Goal: Task Accomplishment & Management: Manage account settings

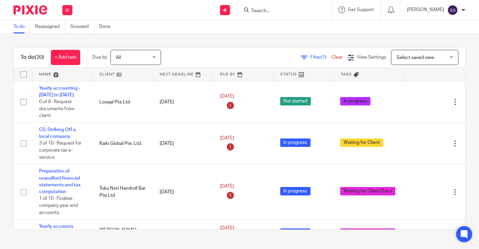
click at [114, 73] on link at bounding box center [123, 74] width 60 height 13
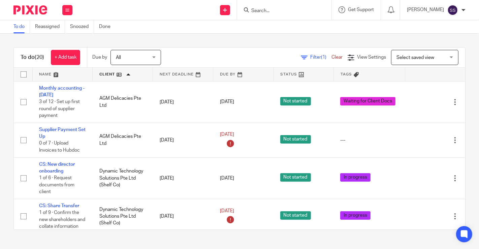
drag, startPoint x: 0, startPoint y: 97, endPoint x: 32, endPoint y: 78, distance: 37.2
click at [0, 97] on div "To do (20) + Add task Due by All All Today Tomorrow This week Next week This mo…" at bounding box center [239, 139] width 479 height 210
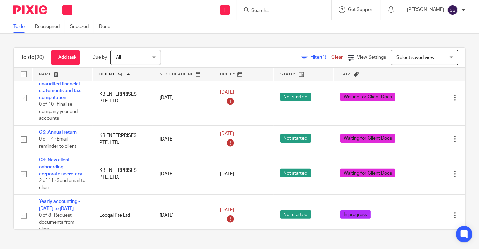
scroll to position [299, 0]
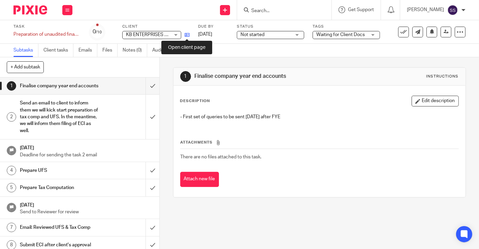
click at [186, 35] on icon at bounding box center [187, 34] width 5 height 5
click at [189, 36] on icon at bounding box center [187, 34] width 5 height 5
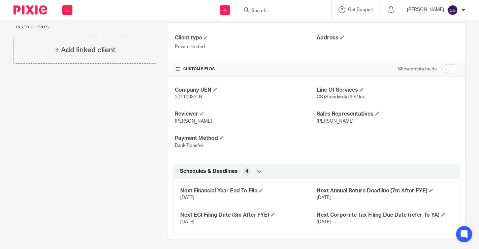
scroll to position [203, 0]
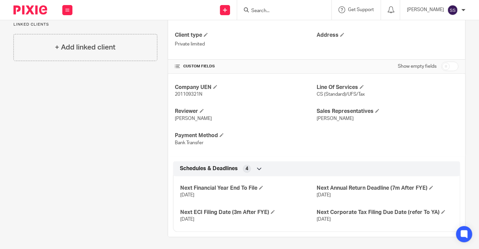
drag, startPoint x: 442, startPoint y: 64, endPoint x: 402, endPoint y: 84, distance: 44.6
click at [443, 64] on input "checkbox" at bounding box center [449, 66] width 17 height 9
checkbox input "true"
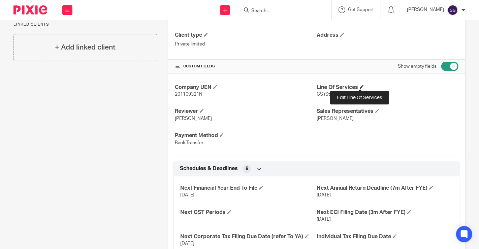
click at [360, 86] on span at bounding box center [362, 87] width 4 height 4
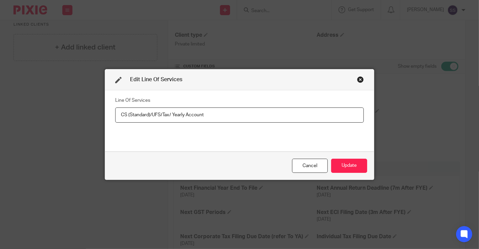
click at [170, 117] on input "CS (Standard)/UFS/Tax/ Yearly Account" at bounding box center [239, 114] width 249 height 15
click at [229, 117] on input "CS (Standard)/UFS/Tax/ Annual Account" at bounding box center [239, 114] width 249 height 15
click at [159, 117] on input "CS (Standard)/UFS/Tax/ Annual Accounts" at bounding box center [239, 114] width 249 height 15
click at [158, 113] on input "CS (Standard)/ UFS/ Tax/ Annual Accounts" at bounding box center [239, 114] width 249 height 15
click at [169, 116] on input "CS (Standard)/ UFS / Tax/ Annual Accounts" at bounding box center [239, 114] width 249 height 15
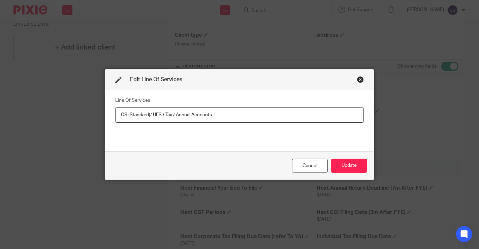
click at [147, 112] on input "CS (Standard)/ UFS / Tax / Annual Accounts" at bounding box center [239, 114] width 249 height 15
type input "CS (Standard) / UFS / Tax / Annual Accounts"
click at [355, 169] on button "Update" at bounding box center [349, 166] width 36 height 14
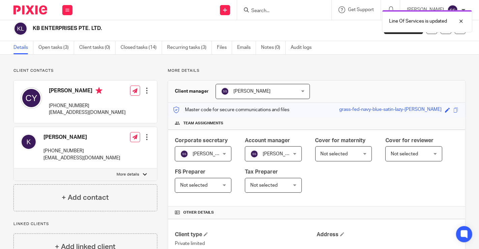
scroll to position [0, 0]
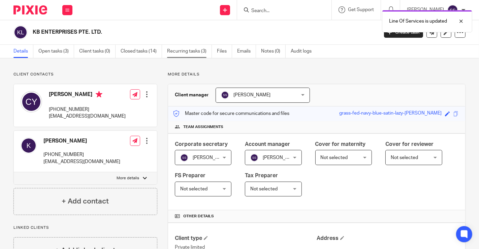
click at [181, 48] on link "Recurring tasks (3)" at bounding box center [189, 51] width 45 height 13
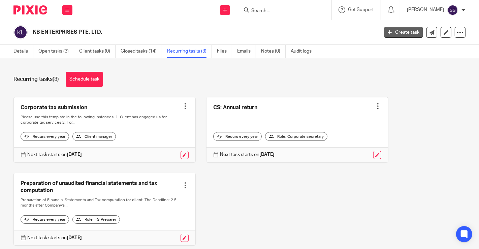
click at [398, 34] on link "Create task" at bounding box center [403, 32] width 39 height 11
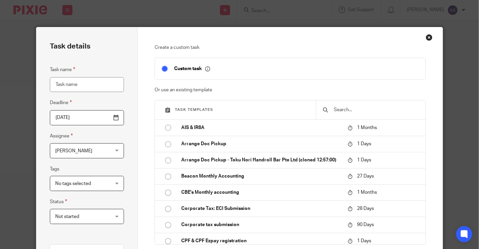
click at [345, 104] on div at bounding box center [371, 109] width 110 height 19
click at [344, 111] on input "text" at bounding box center [376, 109] width 86 height 7
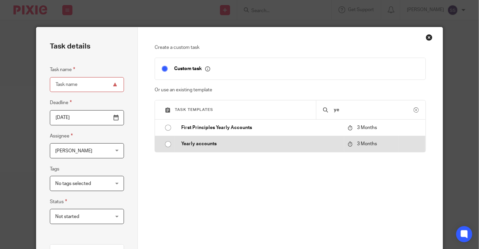
type input "ye"
click at [250, 148] on td "Yearly accounts" at bounding box center [259, 144] width 170 height 16
type input "2025-11-11"
type input "Yearly accounts"
checkbox input "false"
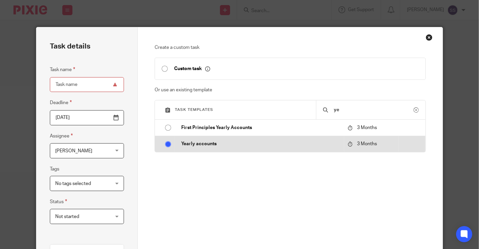
radio input "true"
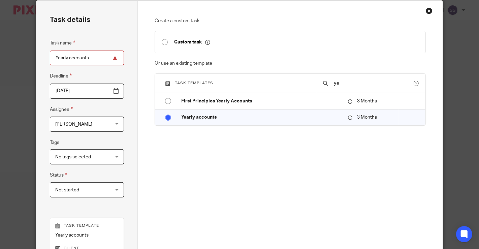
scroll to position [149, 0]
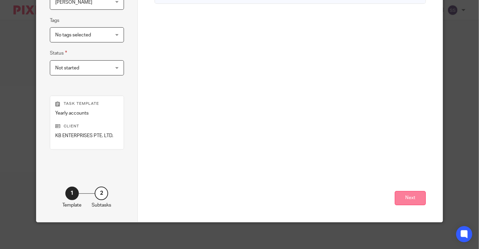
click at [406, 200] on button "Next" at bounding box center [410, 198] width 31 height 14
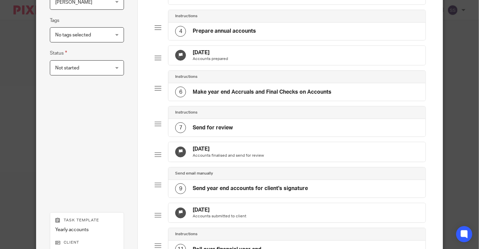
scroll to position [284, 0]
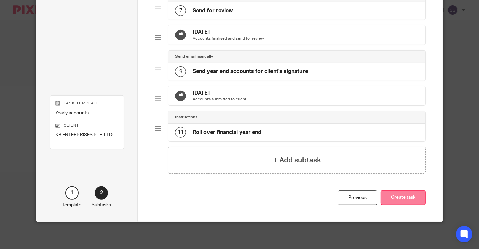
click at [411, 196] on button "Create task" at bounding box center [403, 197] width 45 height 14
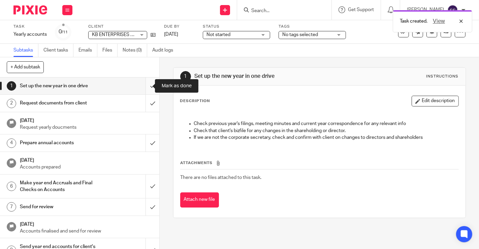
click at [149, 88] on input "submit" at bounding box center [79, 85] width 159 height 17
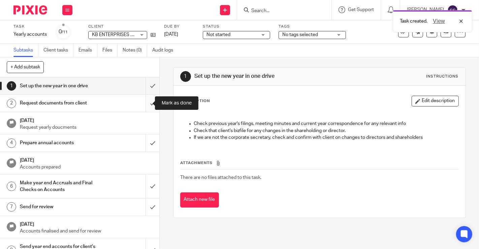
click at [148, 100] on input "submit" at bounding box center [79, 103] width 159 height 17
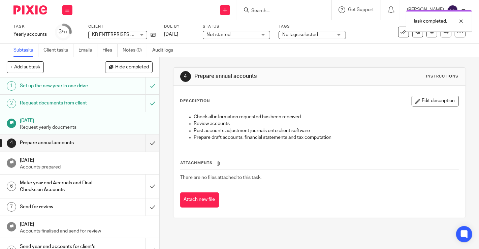
click at [297, 35] on span "No tags selected" at bounding box center [300, 34] width 36 height 5
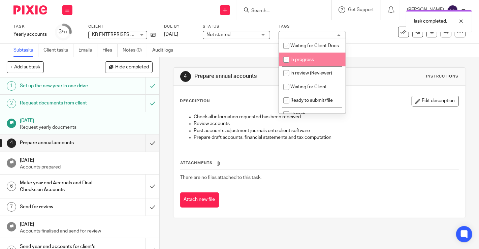
click at [289, 65] on input "checkbox" at bounding box center [286, 59] width 13 height 13
checkbox input "true"
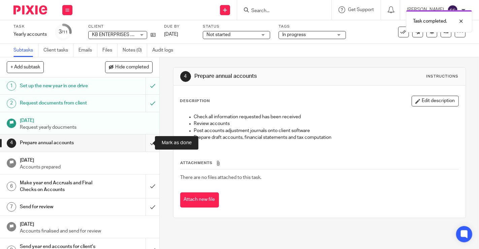
click at [145, 146] on input "submit" at bounding box center [79, 142] width 159 height 17
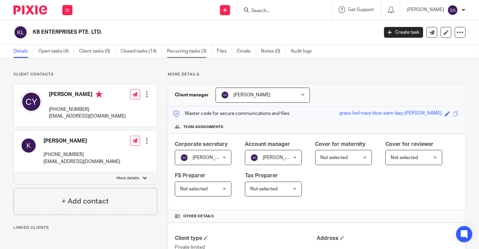
click at [179, 49] on link "Recurring tasks (3)" at bounding box center [189, 51] width 45 height 13
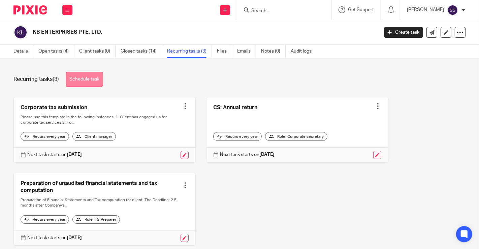
click at [88, 77] on link "Schedule task" at bounding box center [84, 79] width 37 height 15
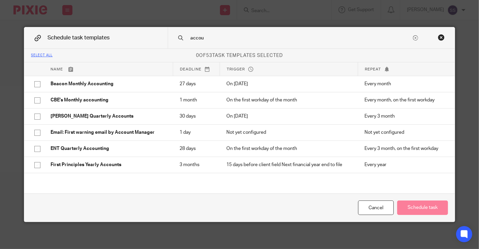
type input "accou"
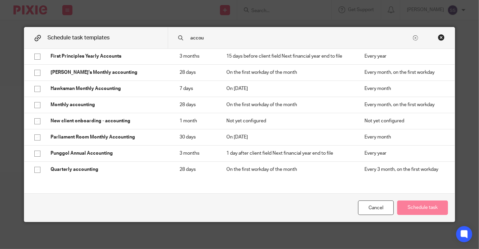
scroll to position [145, 0]
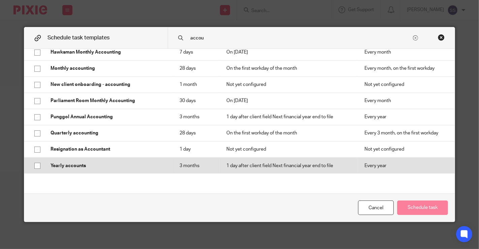
click at [36, 165] on input "checkbox" at bounding box center [37, 165] width 13 height 13
checkbox input "true"
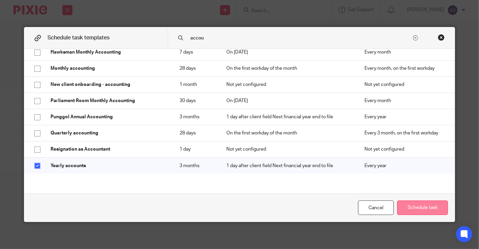
click at [422, 210] on button "Schedule task" at bounding box center [422, 207] width 51 height 14
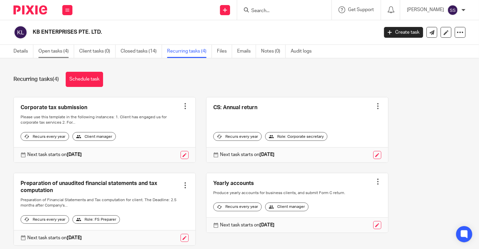
click at [56, 51] on link "Open tasks (4)" at bounding box center [56, 51] width 36 height 13
